Goal: Find specific page/section: Find specific page/section

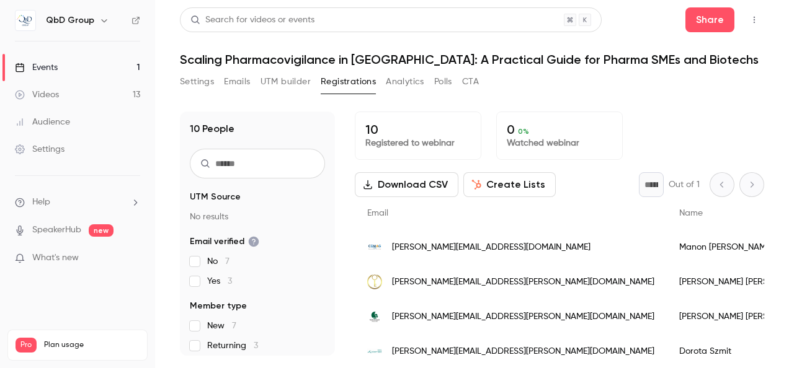
click at [46, 68] on div "Events" at bounding box center [36, 67] width 43 height 12
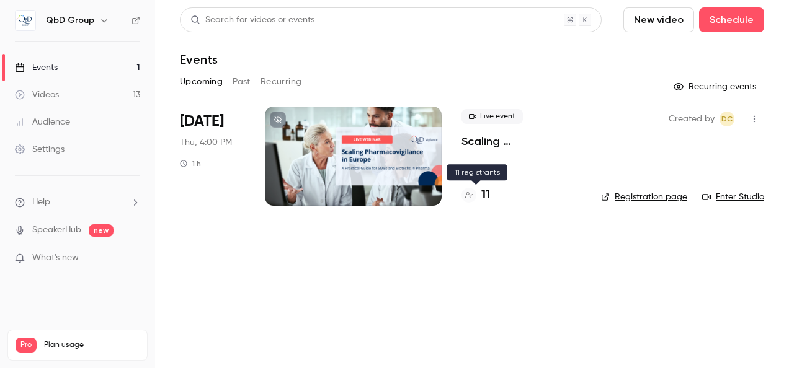
click at [487, 195] on h4 "11" at bounding box center [485, 195] width 9 height 17
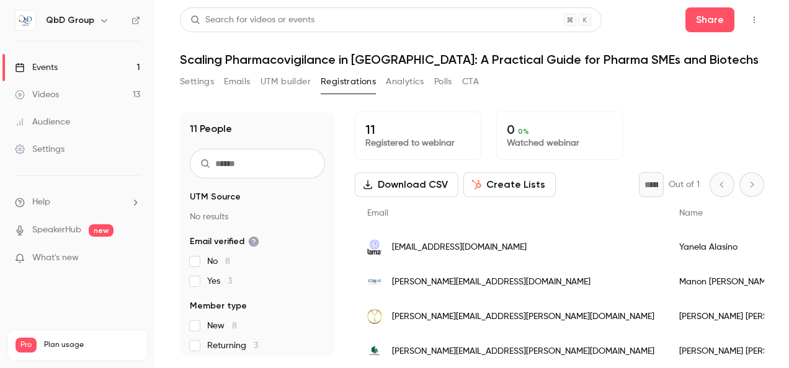
scroll to position [186, 0]
